Goal: Task Accomplishment & Management: Use online tool/utility

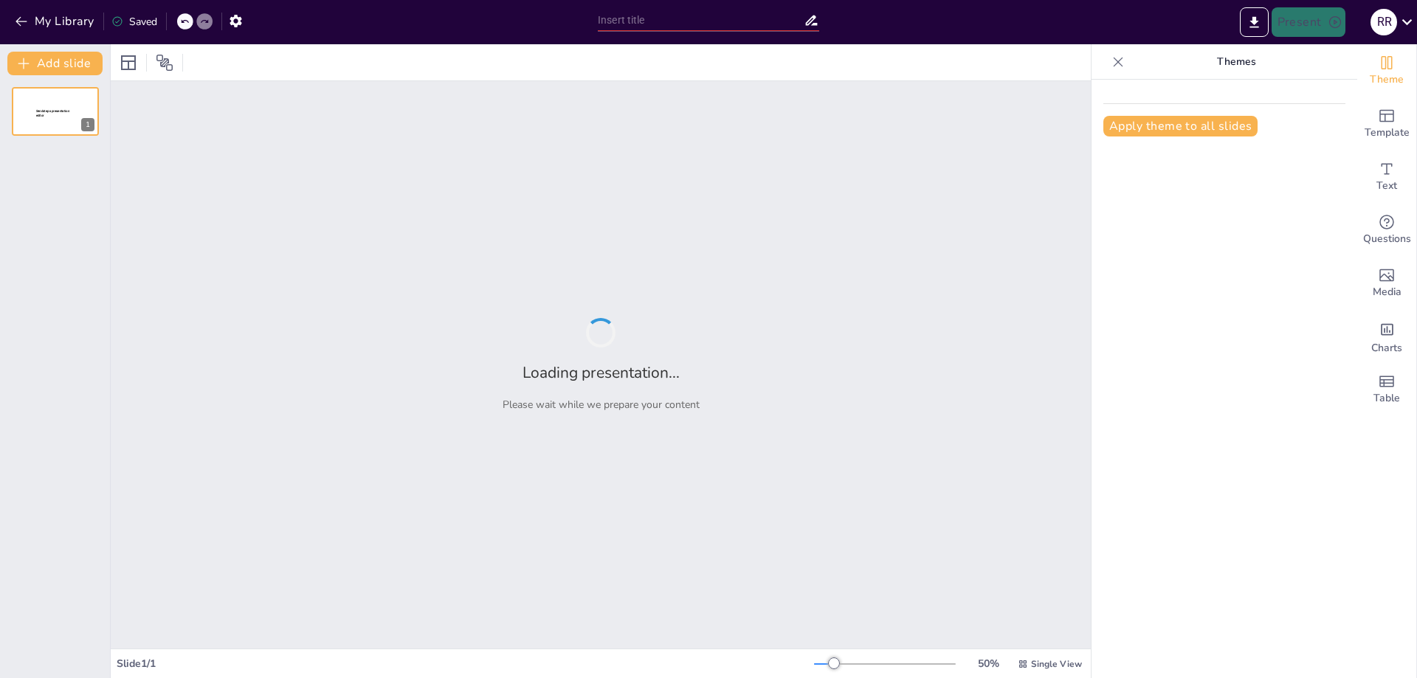
type input "New Sendsteps"
type input "Imported Reporte AAPP Atik_Orica_[DATE].pptx"
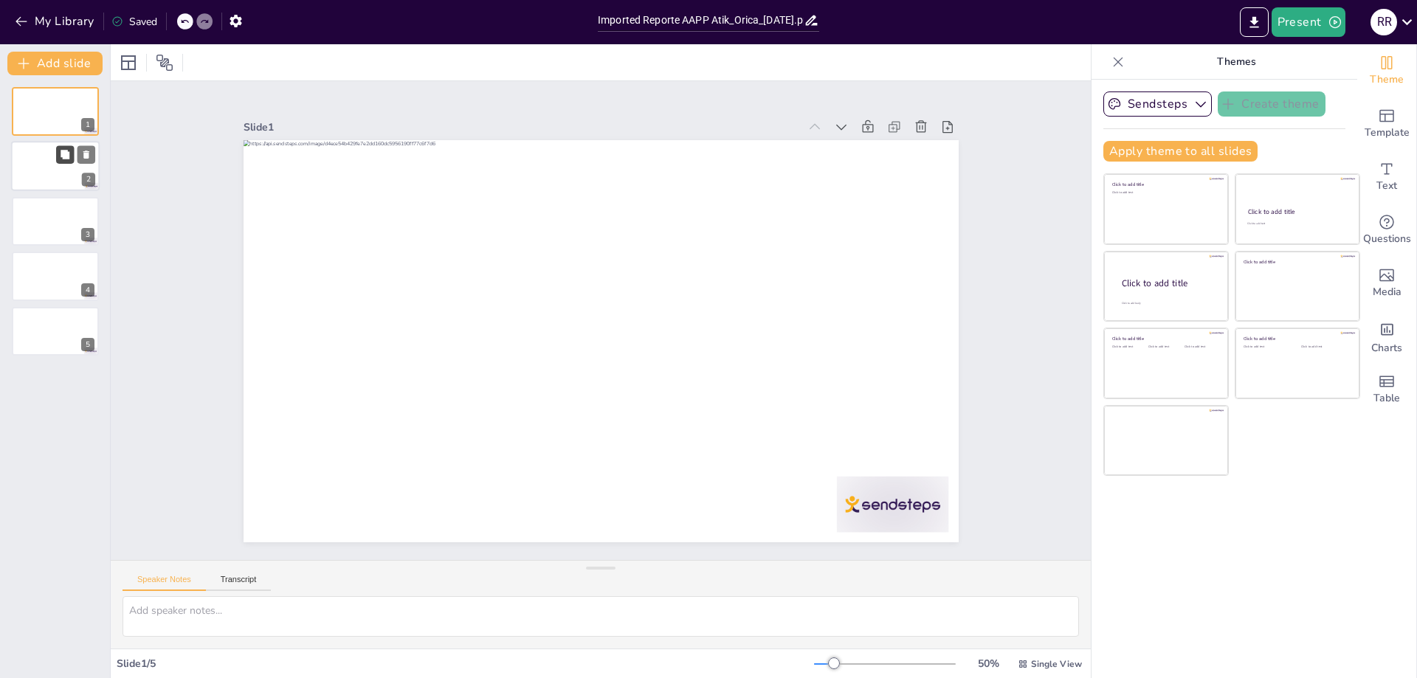
click at [57, 156] on button at bounding box center [65, 155] width 18 height 18
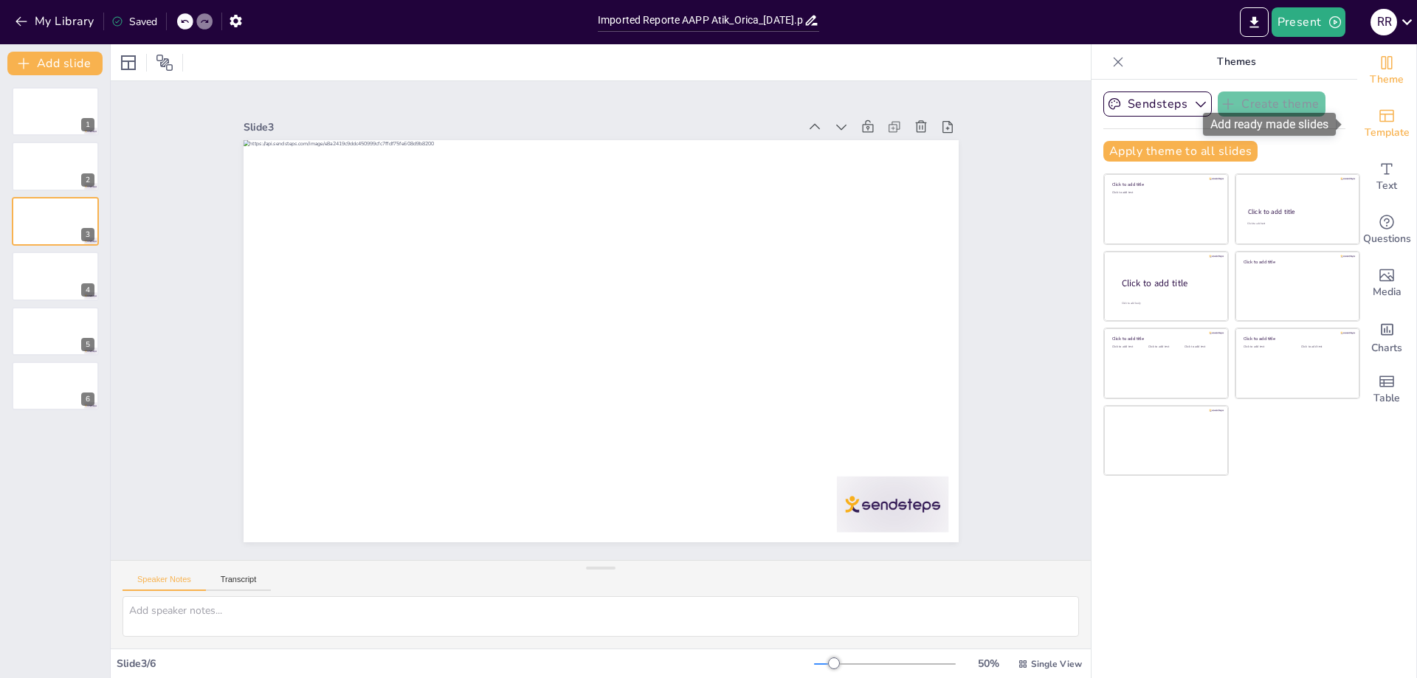
click at [1383, 134] on span "Template" at bounding box center [1387, 133] width 45 height 16
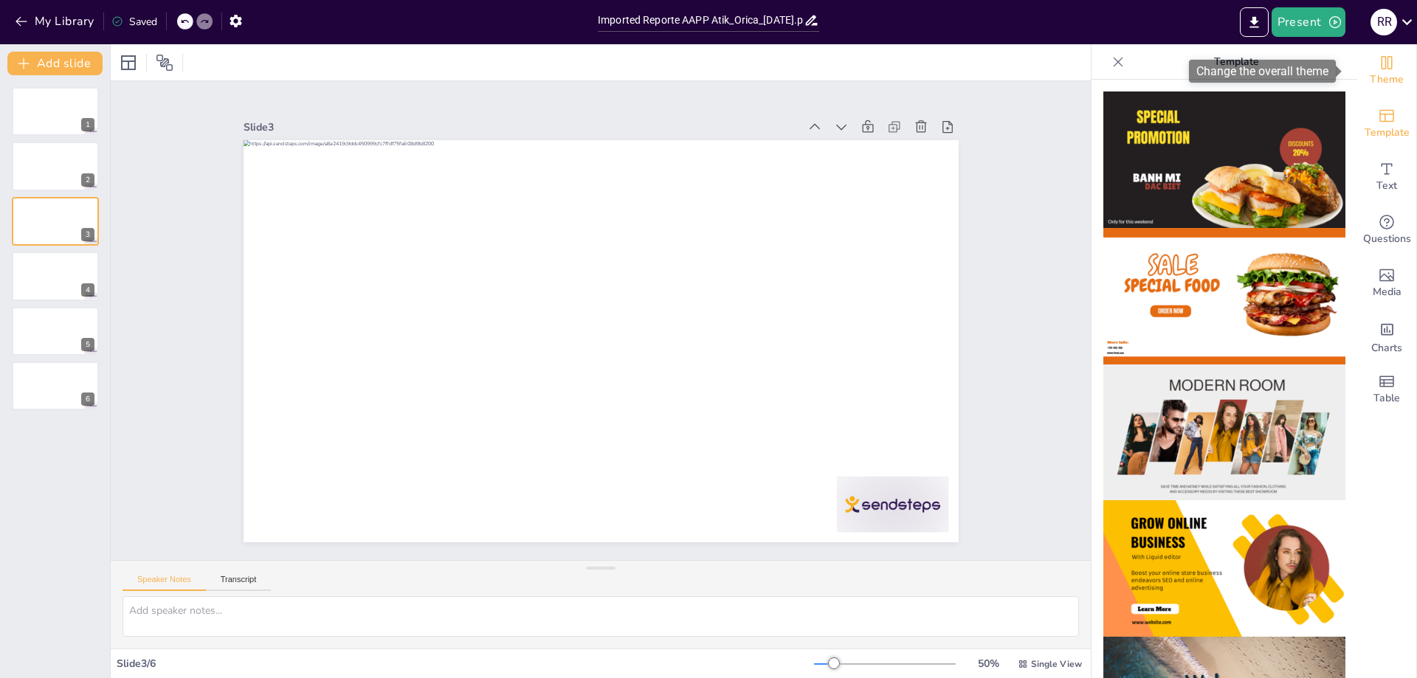
click at [1382, 75] on span "Theme" at bounding box center [1387, 80] width 34 height 16
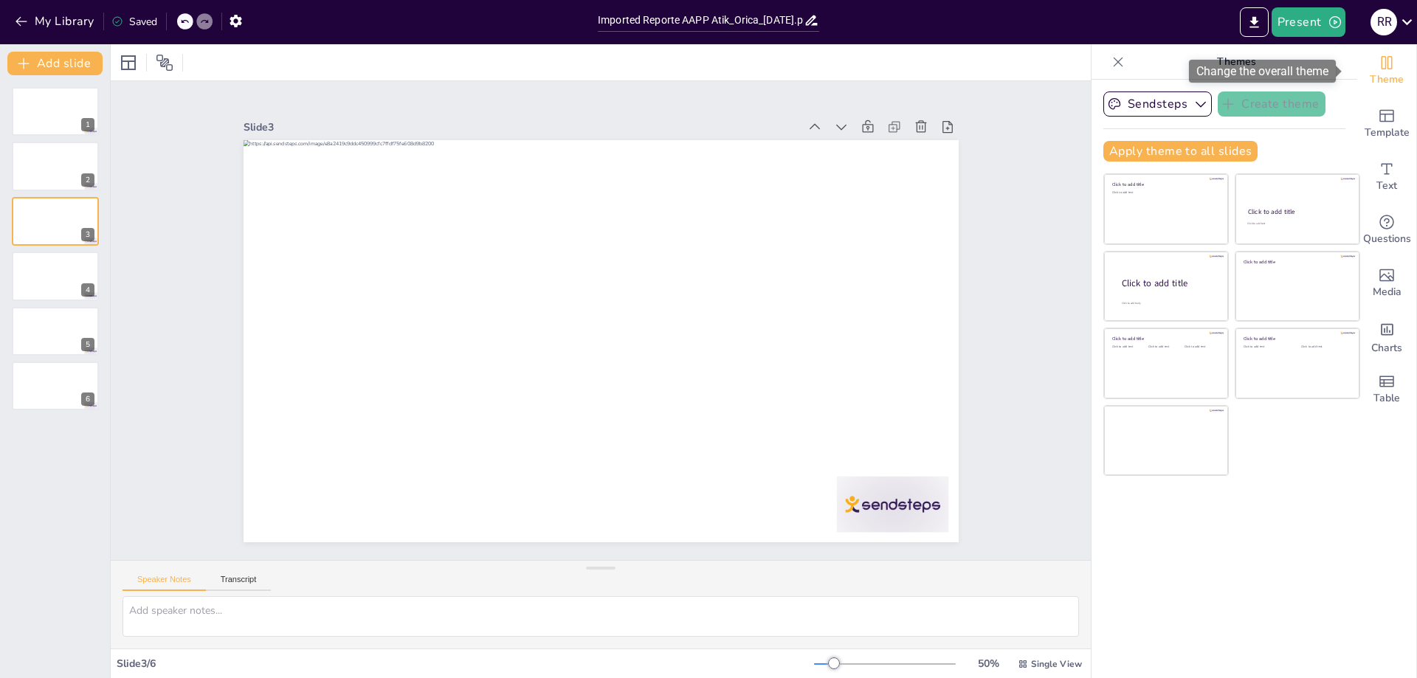
click at [1385, 75] on span "Theme" at bounding box center [1387, 80] width 34 height 16
click at [1193, 98] on icon "button" at bounding box center [1200, 104] width 15 height 15
click at [1313, 470] on div "Click to add title Click to add text Click to add title Click to add text Click…" at bounding box center [1231, 324] width 257 height 303
click at [132, 64] on icon at bounding box center [129, 63] width 18 height 18
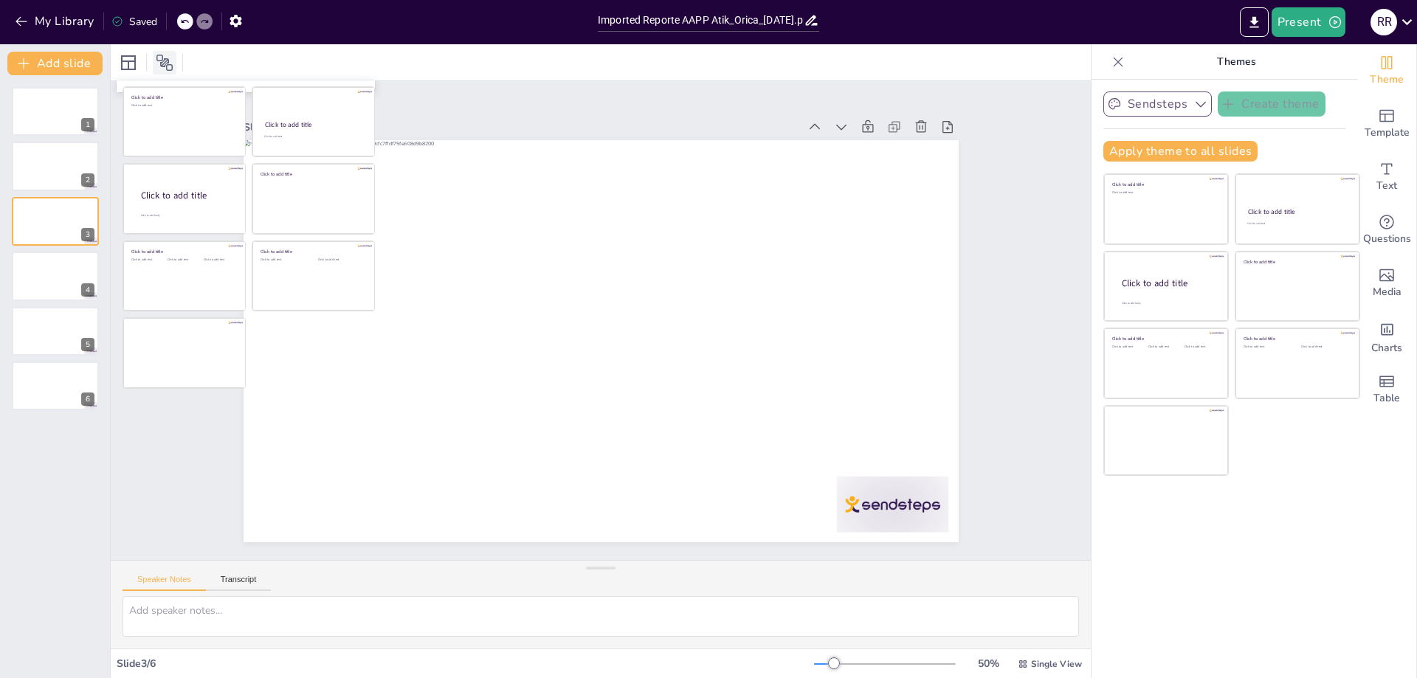
click at [170, 64] on icon at bounding box center [164, 63] width 16 height 16
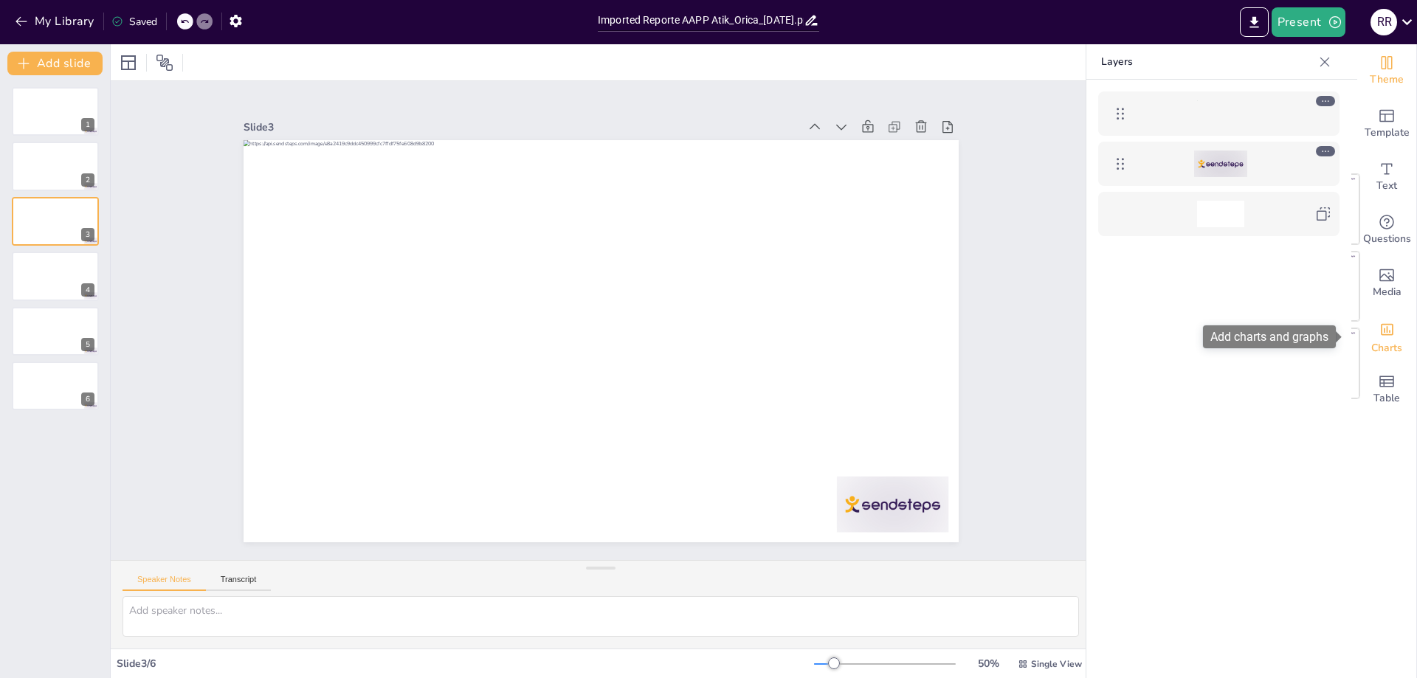
click at [1385, 326] on div "Charts" at bounding box center [1386, 336] width 59 height 53
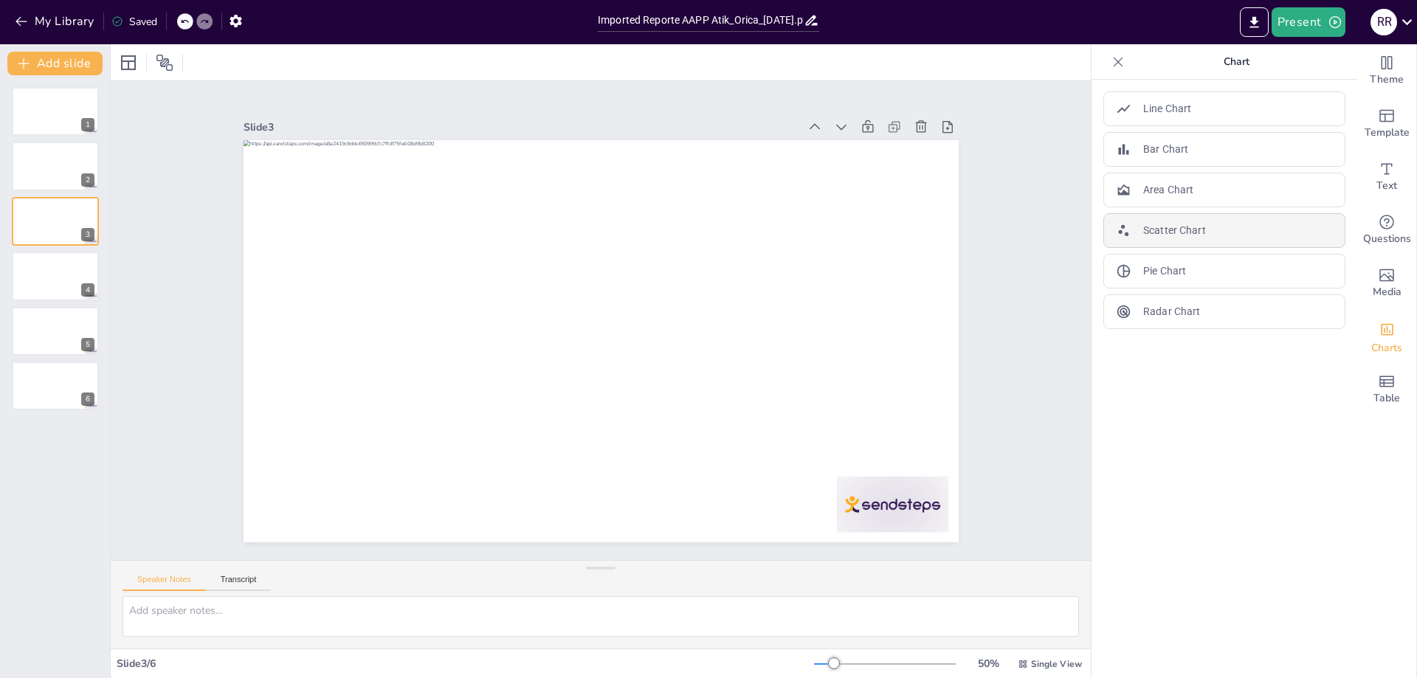
click at [1202, 232] on div "Scatter Chart" at bounding box center [1224, 230] width 242 height 35
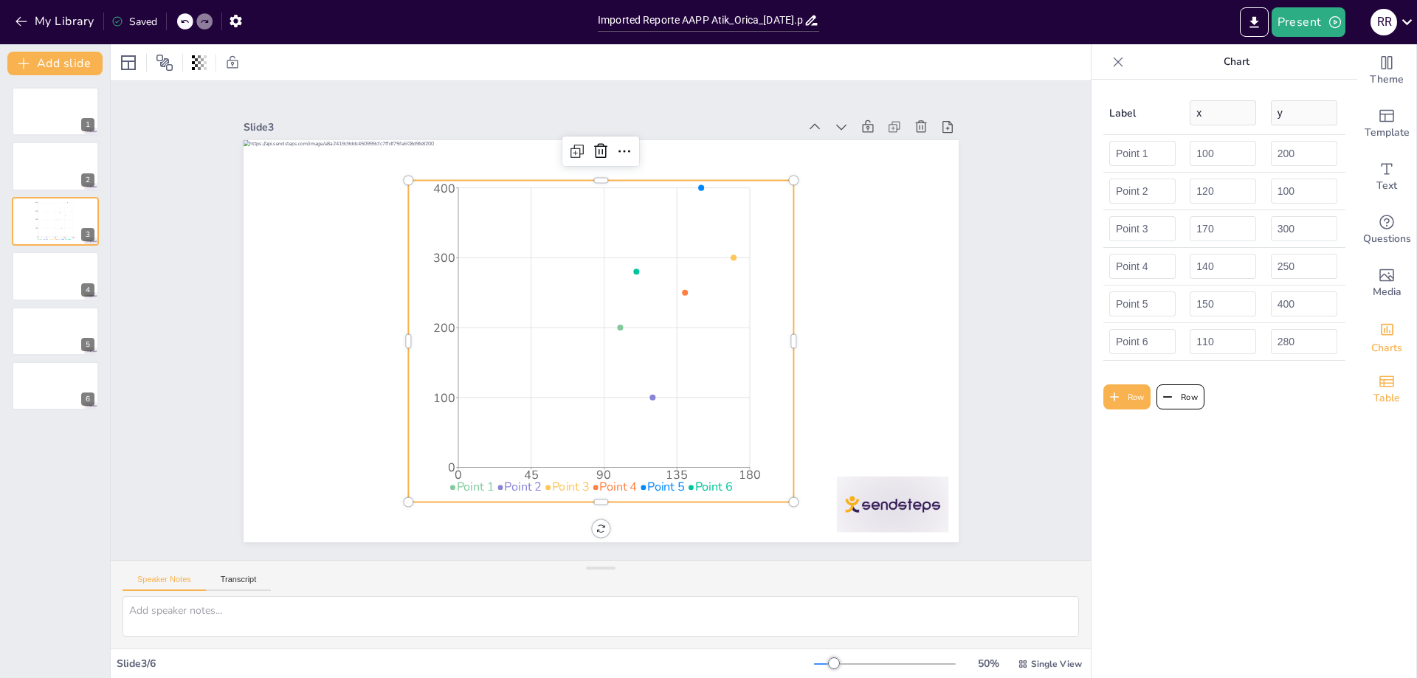
click at [1379, 395] on span "Table" at bounding box center [1386, 398] width 27 height 16
